Goal: Task Accomplishment & Management: Use online tool/utility

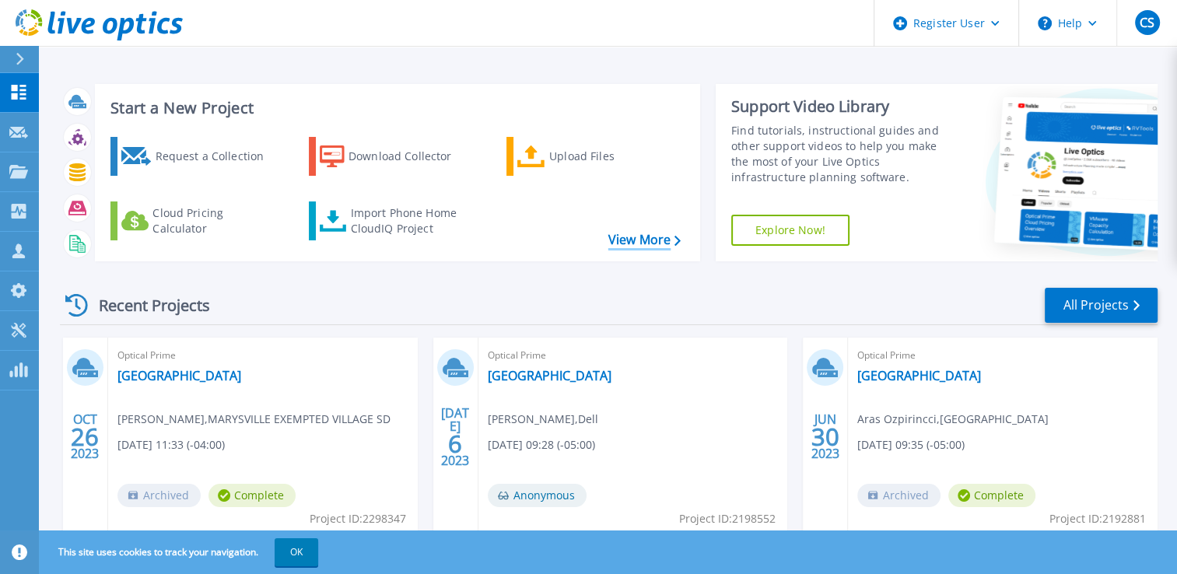
click at [630, 233] on link "View More" at bounding box center [644, 240] width 72 height 15
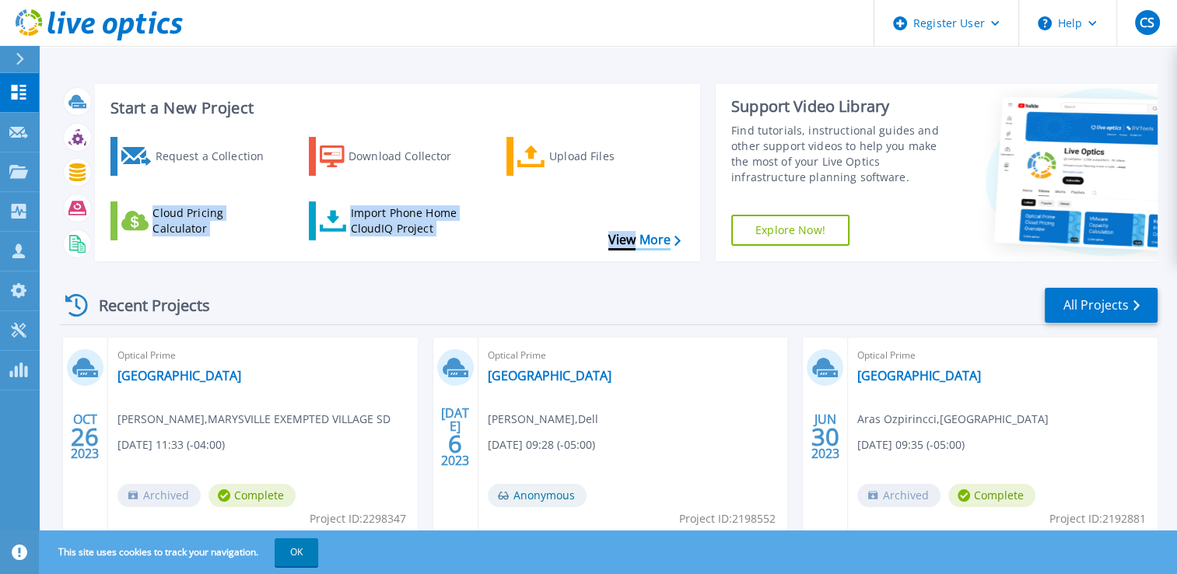
drag, startPoint x: 632, startPoint y: 215, endPoint x: 635, endPoint y: 228, distance: 13.6
click at [635, 228] on div "Start a New Project Request a Collection Download Collector Upload Files Cloud …" at bounding box center [397, 172] width 605 height 177
click at [635, 233] on link "View More" at bounding box center [644, 240] width 72 height 15
click at [653, 233] on link "View More" at bounding box center [644, 240] width 72 height 15
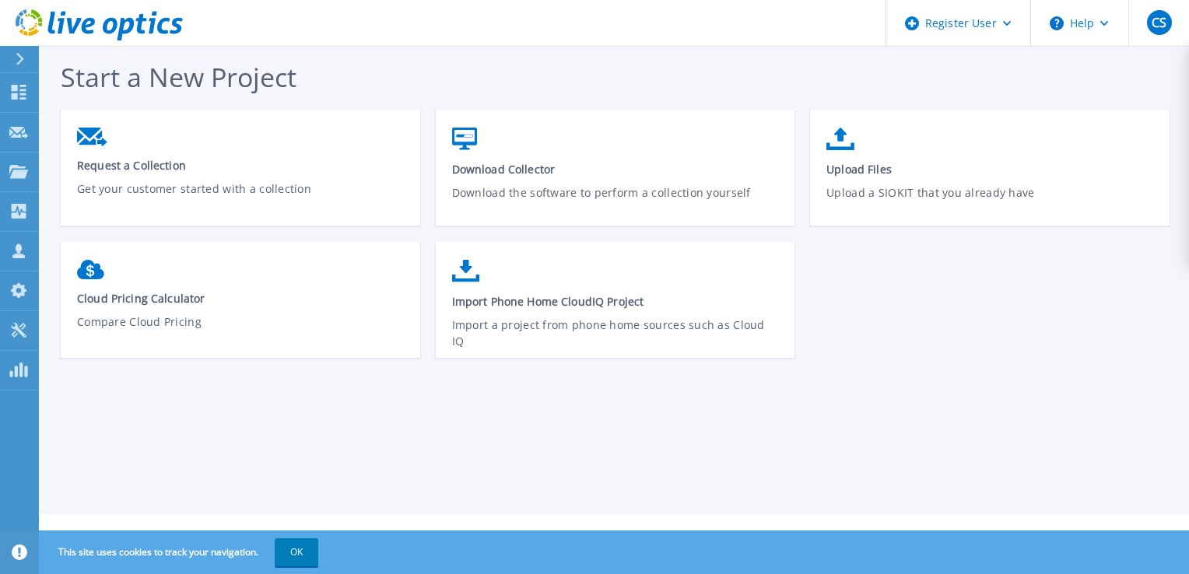
click at [549, 453] on div "Start a New Project Request a Collection Get your customer started with a colle…" at bounding box center [614, 257] width 1150 height 514
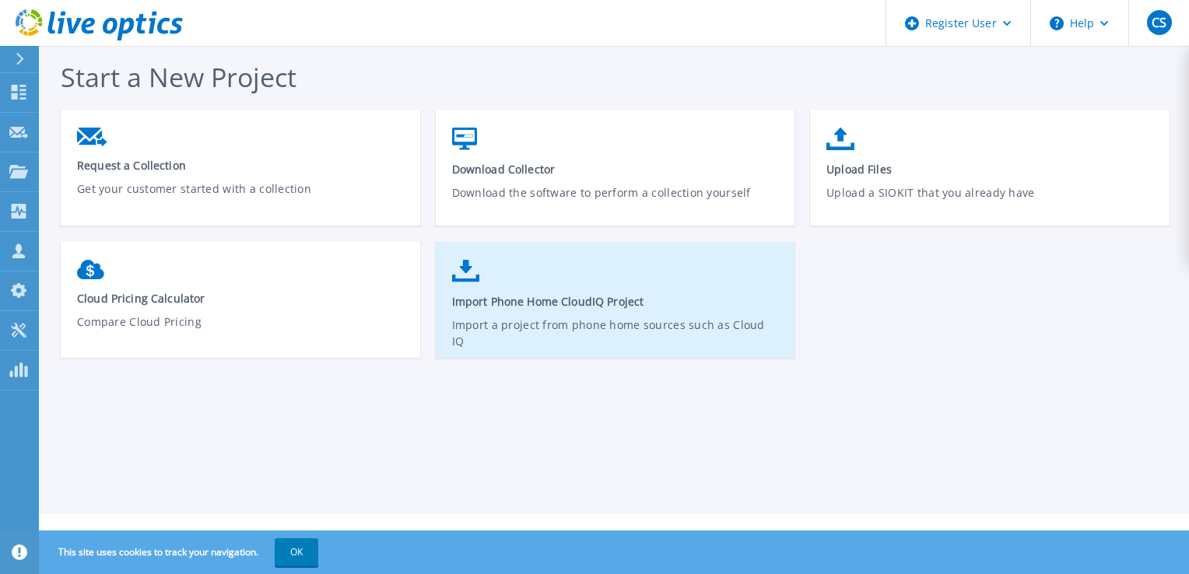
click at [653, 294] on span "Import Phone Home CloudIQ Project" at bounding box center [616, 301] width 328 height 15
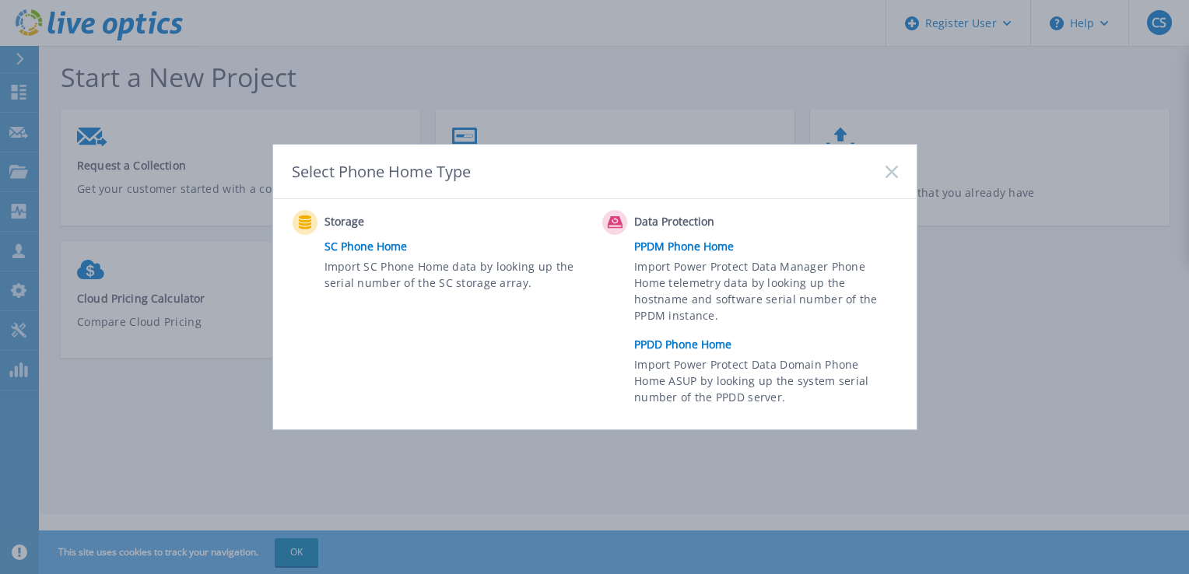
click at [688, 345] on link "PPDD Phone Home" at bounding box center [769, 344] width 271 height 23
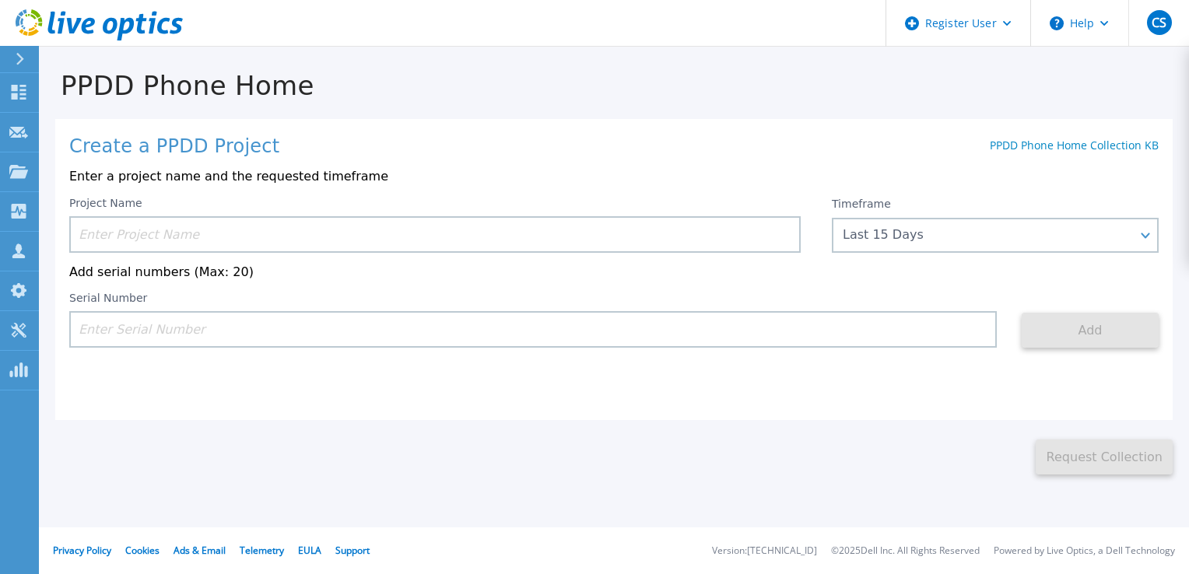
click at [363, 311] on input at bounding box center [532, 329] width 927 height 37
paste input "APM01202600010"
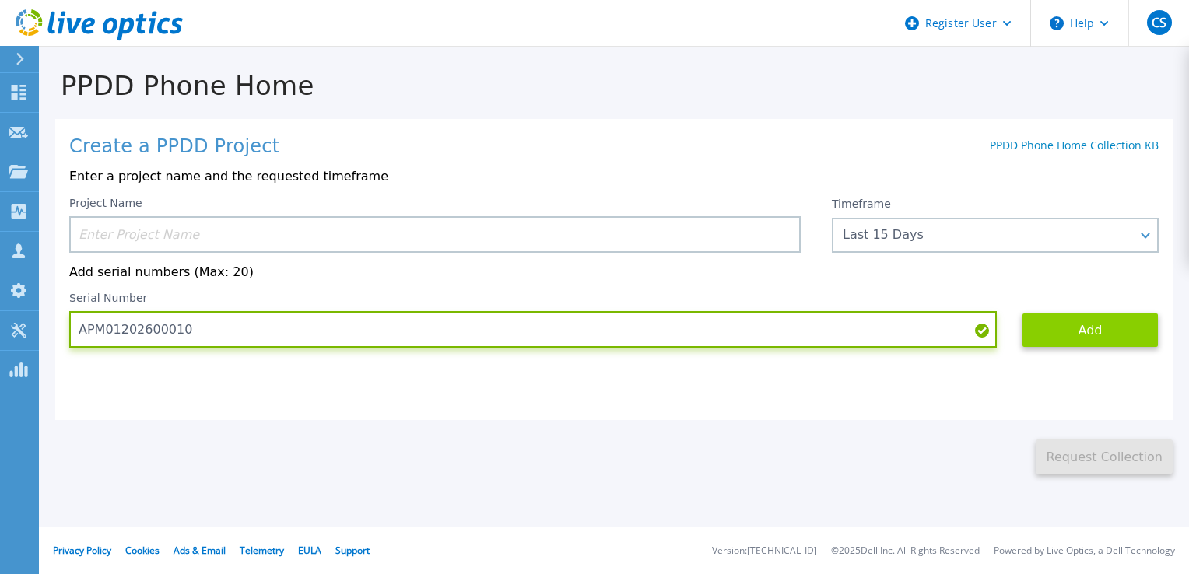
type input "APM01202600010"
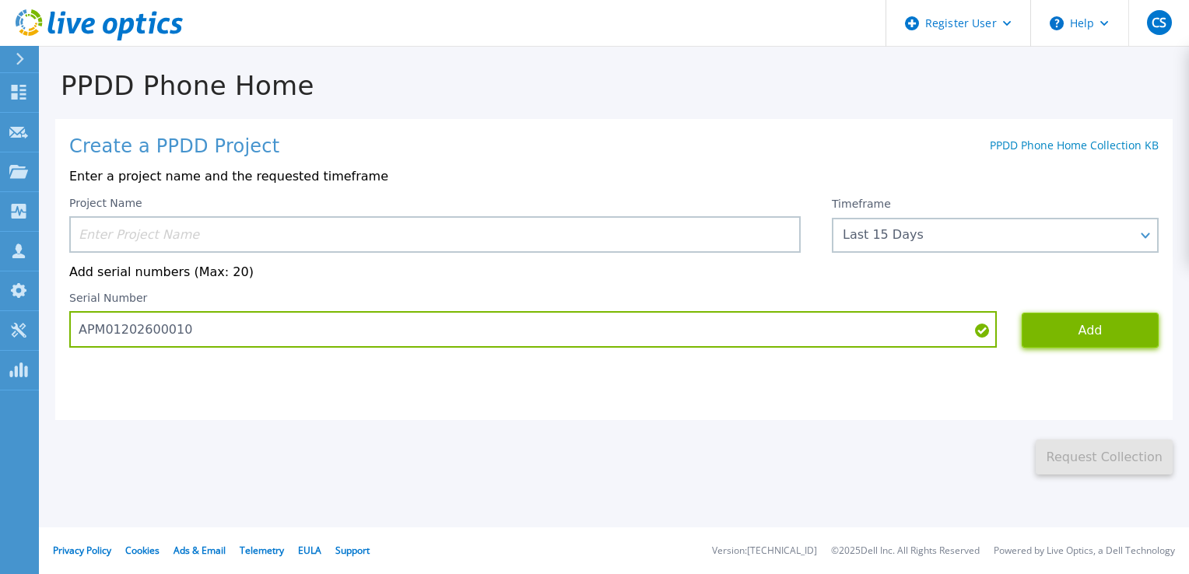
click at [1108, 313] on button "Add" at bounding box center [1089, 330] width 137 height 35
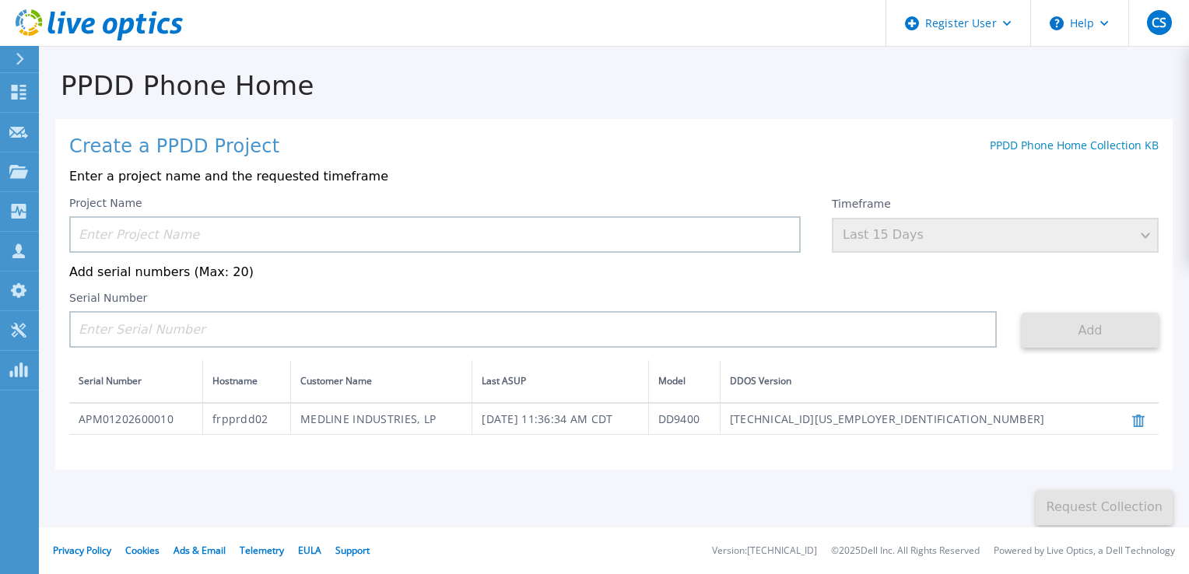
click at [648, 403] on td "Mon, Sep 08, 2025, 11:36:34 AM CDT" at bounding box center [560, 419] width 176 height 32
click at [124, 403] on td "APM01202600010" at bounding box center [136, 419] width 134 height 32
click at [192, 403] on td "APM01202600010" at bounding box center [136, 419] width 134 height 32
